Goal: Task Accomplishment & Management: Manage account settings

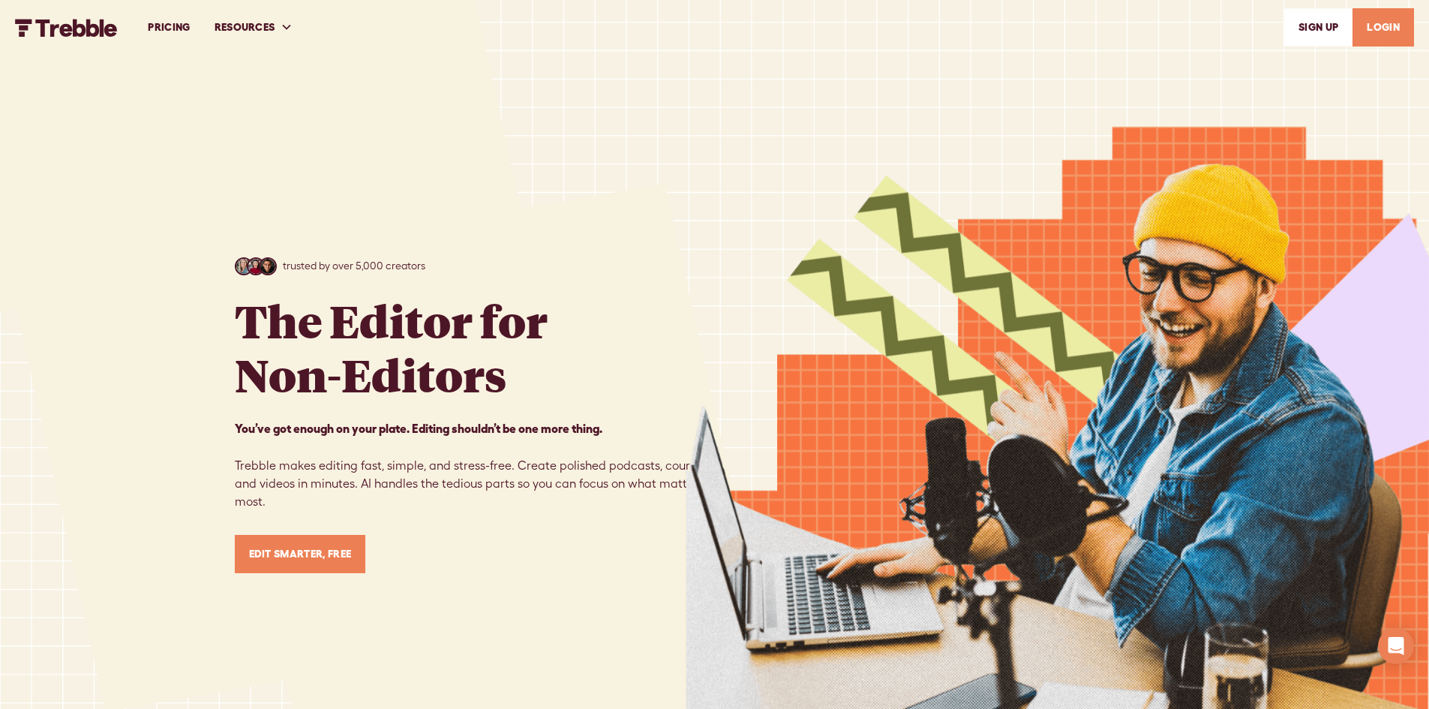
click at [1398, 40] on link "LOGIN" at bounding box center [1382, 27] width 61 height 38
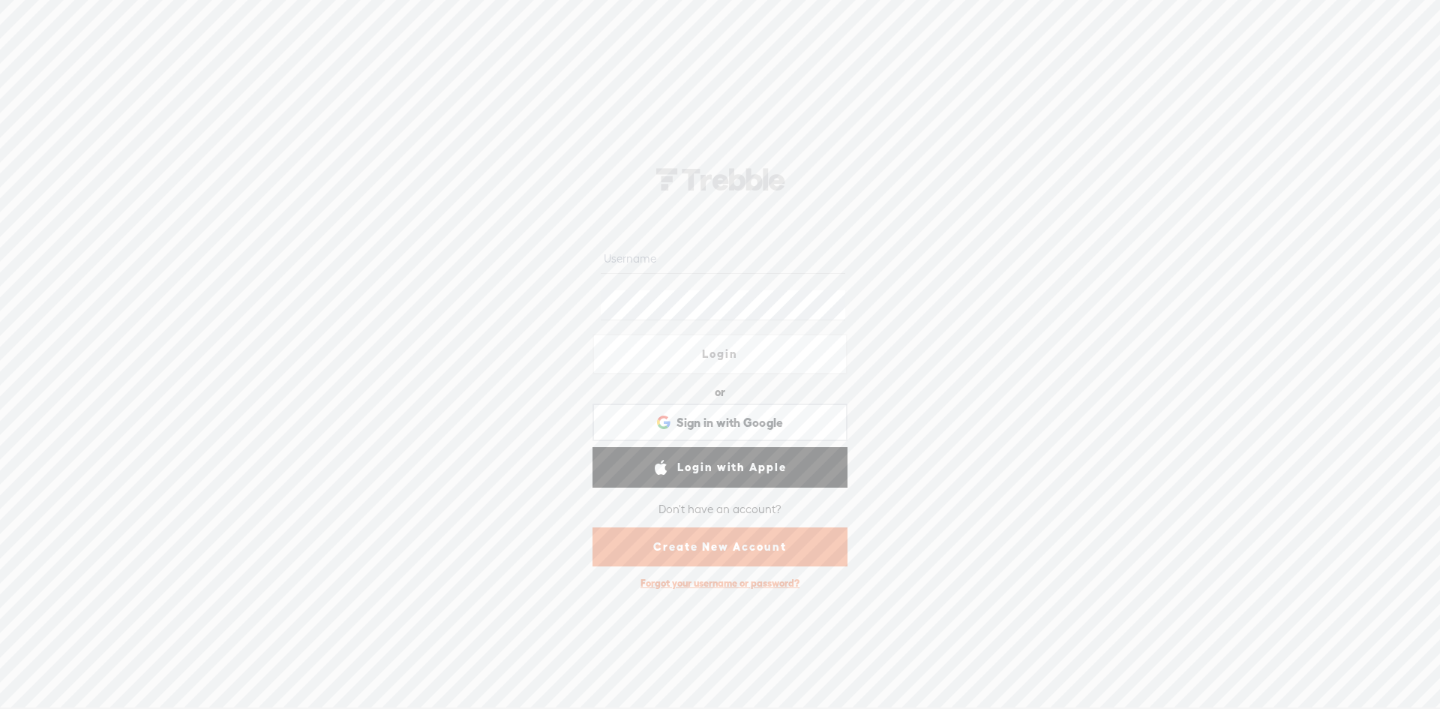
click at [699, 258] on input "text" at bounding box center [723, 258] width 244 height 29
paste input "devadmin@cartovista.com"
type input "devadmin@cartovista.com"
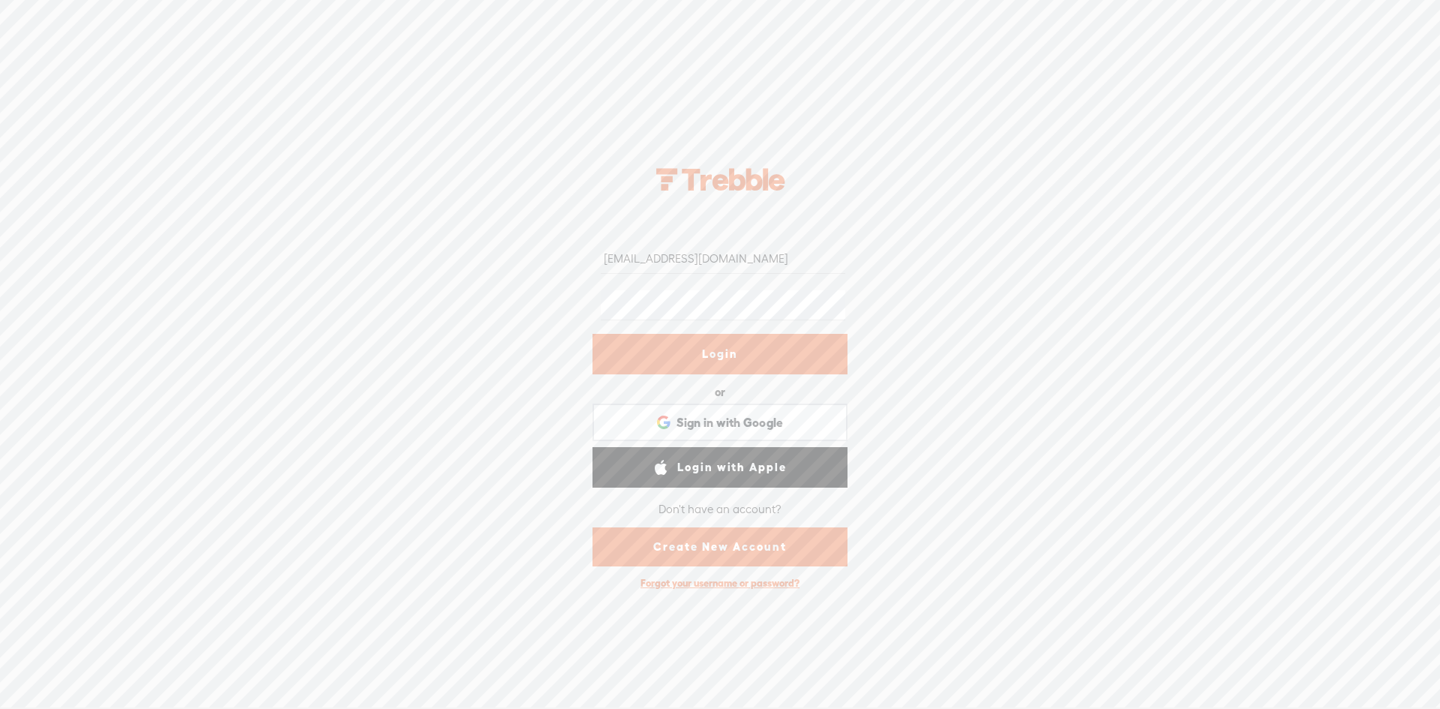
click at [682, 345] on link "Login" at bounding box center [719, 354] width 255 height 40
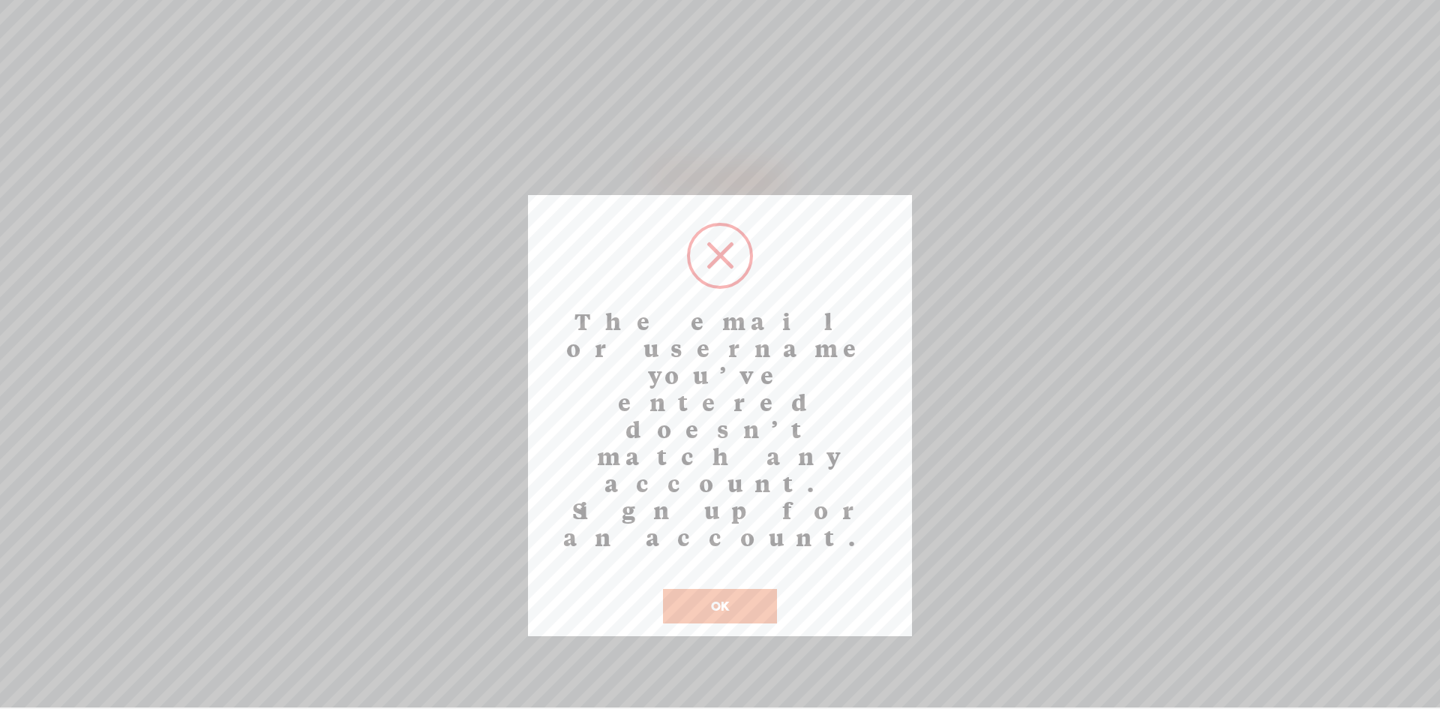
click at [751, 589] on button "OK" at bounding box center [720, 606] width 114 height 34
